Goal: Task Accomplishment & Management: Manage account settings

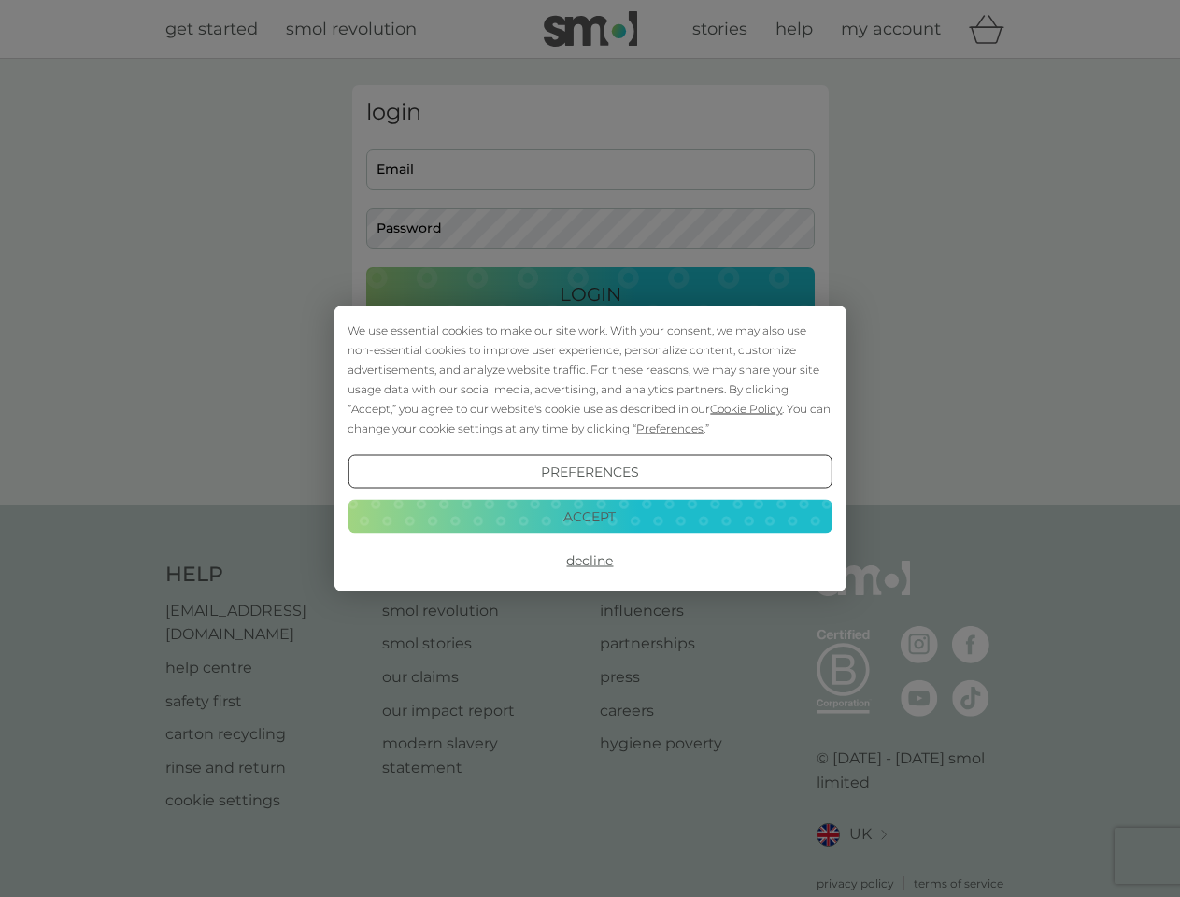
click at [746, 408] on span "Cookie Policy" at bounding box center [746, 409] width 72 height 14
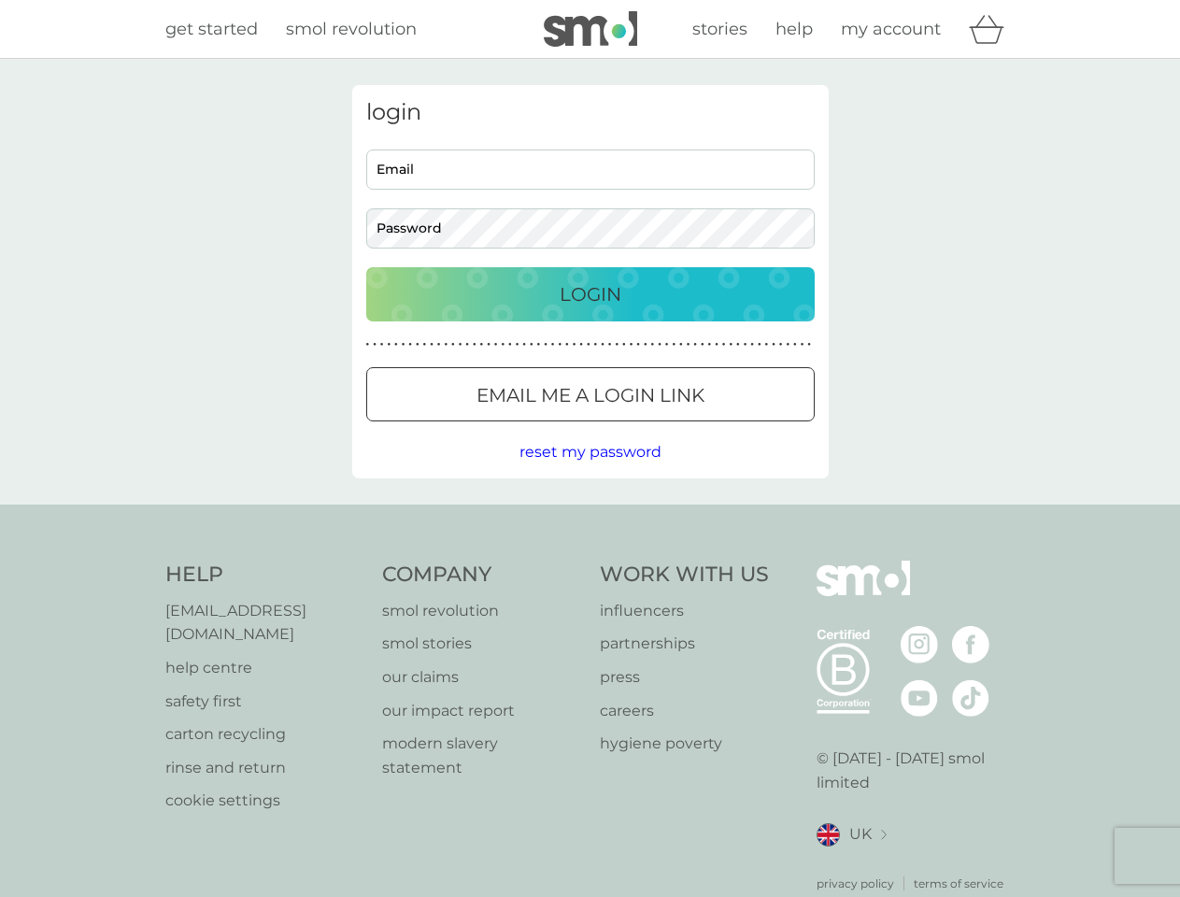
click at [668, 428] on div "login Email Password Login ● ● ● ● ● ● ● ● ● ● ● ● ● ● ● ● ● ● ● ● ● ● ● ● ● ● …" at bounding box center [590, 281] width 476 height 393
click at [589, 472] on div "login Email Password Login ● ● ● ● ● ● ● ● ● ● ● ● ● ● ● ● ● ● ● ● ● ● ● ● ● ● …" at bounding box center [590, 281] width 476 height 393
click at [589, 560] on div "Help [EMAIL_ADDRESS][DOMAIN_NAME] help centre safety first carton recycling rin…" at bounding box center [590, 726] width 850 height 332
click at [589, 516] on div "Help [EMAIL_ADDRESS][DOMAIN_NAME] help centre safety first carton recycling rin…" at bounding box center [590, 726] width 1180 height 444
